Goal: Find specific page/section: Find specific page/section

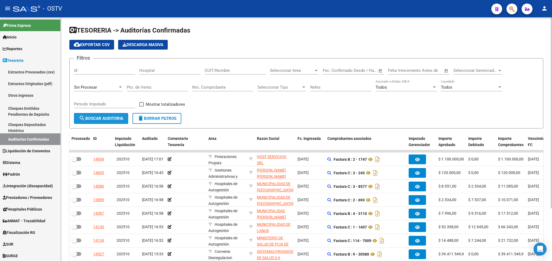
click at [89, 115] on button "search Buscar Auditoria" at bounding box center [101, 118] width 54 height 11
click at [284, 72] on span "Seleccionar Area" at bounding box center [292, 70] width 44 height 5
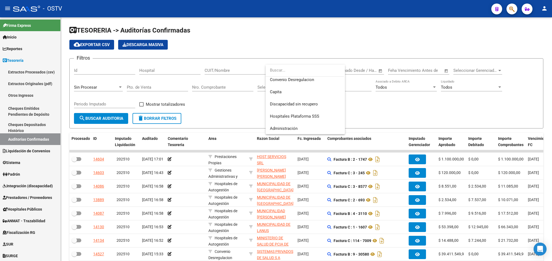
scroll to position [77, 0]
click at [294, 80] on span "Convenio Desregulacion" at bounding box center [292, 79] width 44 height 5
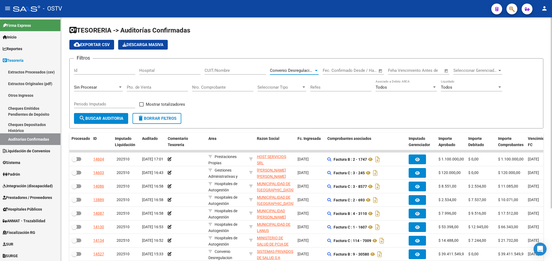
scroll to position [73, 0]
click at [110, 120] on span "search Buscar Auditoria" at bounding box center [101, 118] width 44 height 5
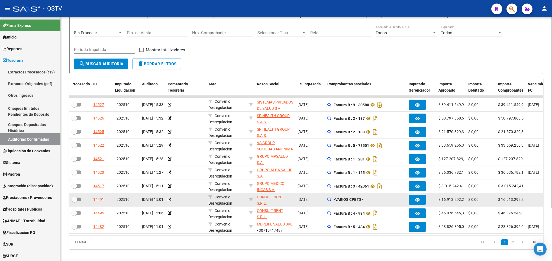
scroll to position [67, 0]
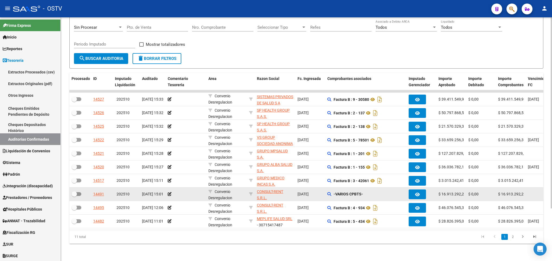
click at [328, 191] on div "-VARIOS CPBTS-" at bounding box center [365, 194] width 77 height 6
click at [330, 192] on icon at bounding box center [329, 194] width 4 height 4
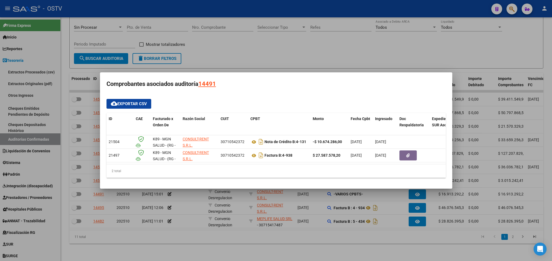
click at [378, 249] on div at bounding box center [276, 130] width 552 height 261
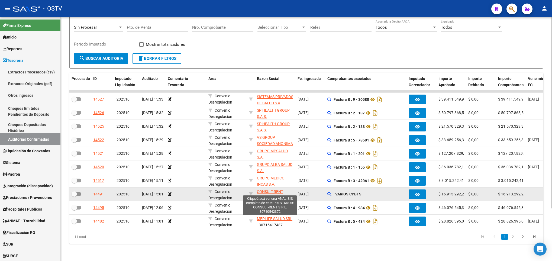
click at [272, 189] on span "CONSULT-RENT S.R.L." at bounding box center [270, 194] width 26 height 11
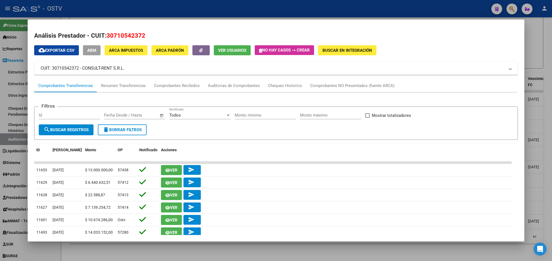
click at [18, 72] on div at bounding box center [276, 130] width 552 height 261
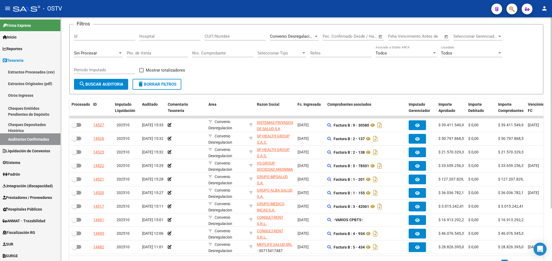
scroll to position [0, 0]
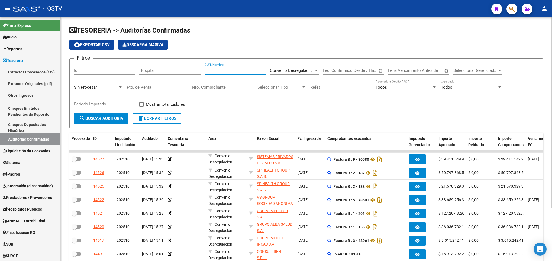
click at [211, 73] on input "CUIT/Nombre" at bounding box center [234, 70] width 61 height 5
paste input "30710542372"
type input "30710542372"
click at [114, 116] on span "search Buscar Auditoria" at bounding box center [101, 118] width 44 height 5
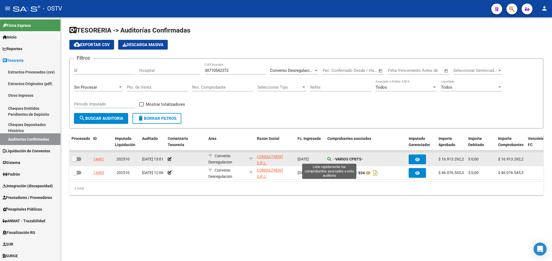
click at [328, 158] on icon at bounding box center [329, 159] width 4 height 4
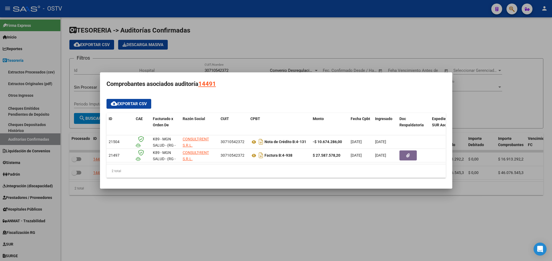
click at [329, 203] on div at bounding box center [276, 130] width 552 height 261
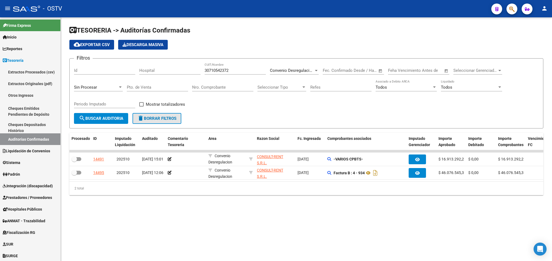
click at [155, 118] on span "delete Borrar Filtros" at bounding box center [156, 118] width 39 height 5
